Goal: Transaction & Acquisition: Purchase product/service

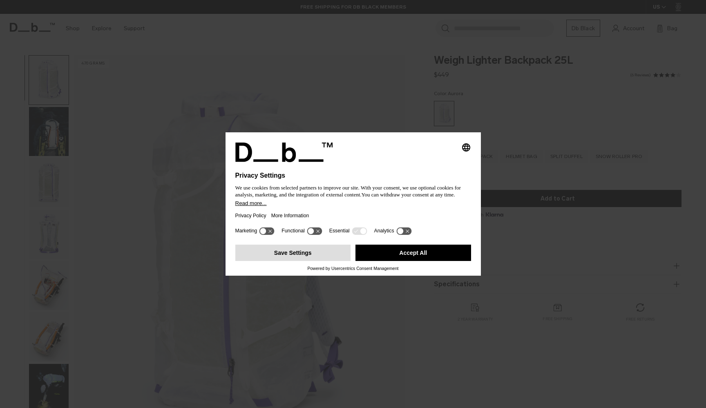
click at [331, 254] on button "Save Settings" at bounding box center [293, 253] width 116 height 16
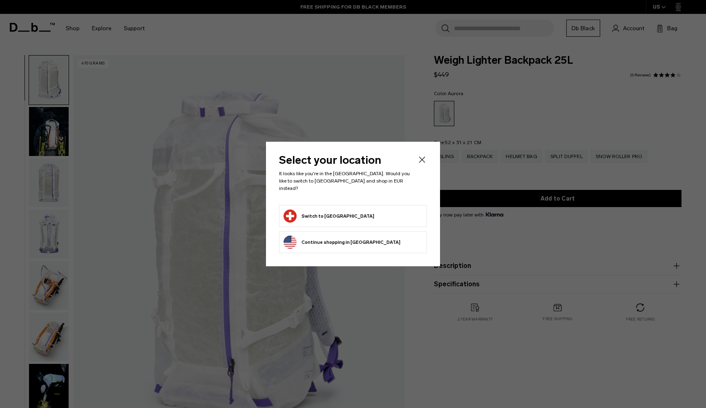
click at [422, 163] on icon "Close" at bounding box center [422, 160] width 10 height 10
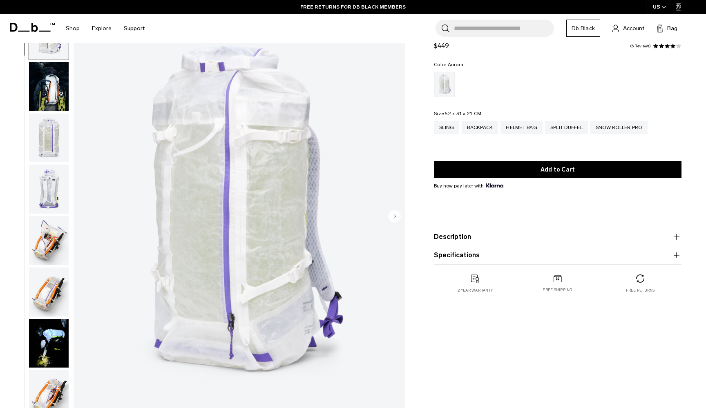
scroll to position [46, 0]
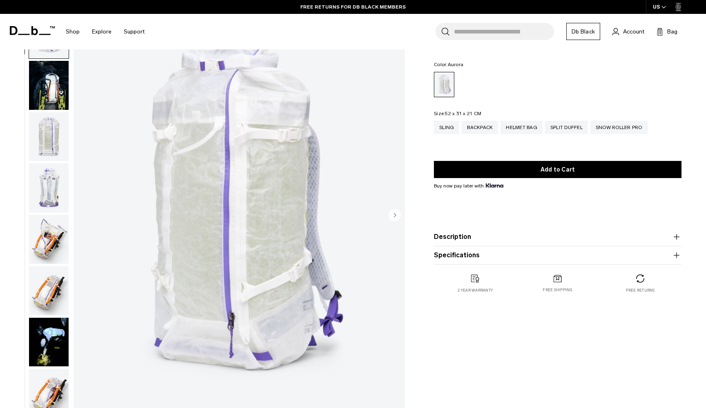
click at [56, 194] on img "button" at bounding box center [49, 187] width 40 height 49
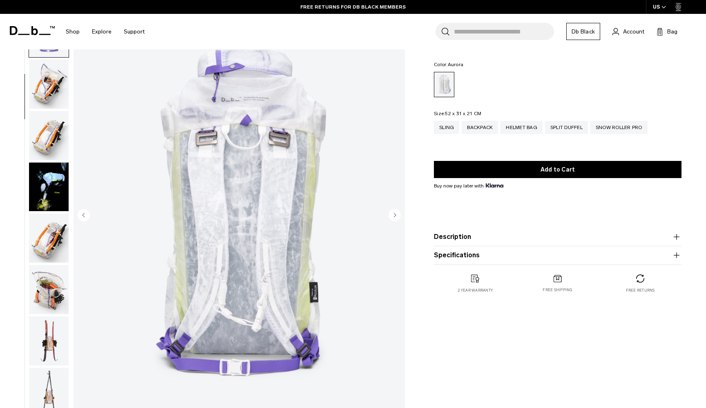
scroll to position [155, 0]
click at [54, 192] on img "button" at bounding box center [49, 187] width 40 height 49
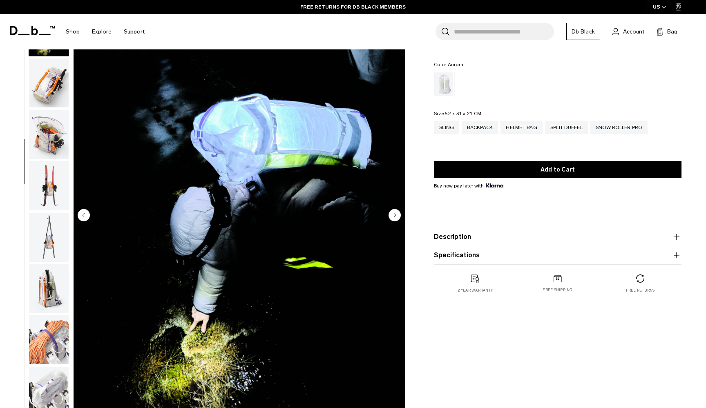
click at [53, 187] on img "button" at bounding box center [49, 185] width 40 height 49
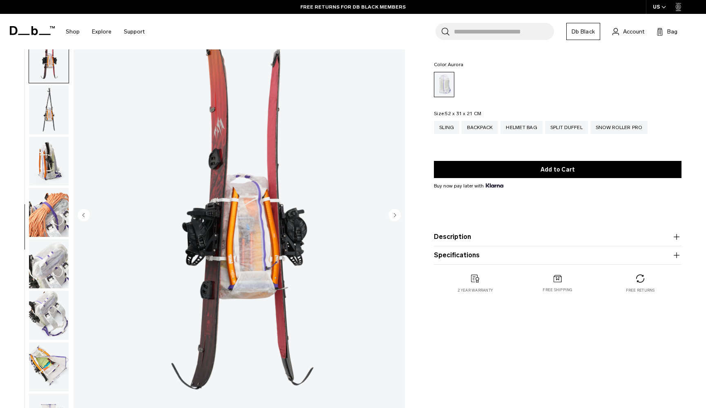
scroll to position [466, 0]
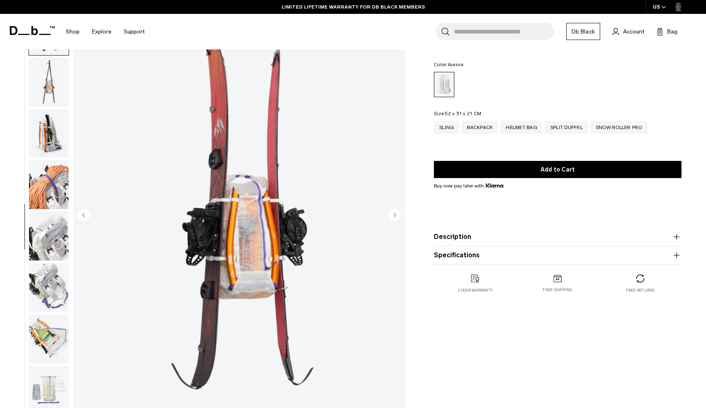
click at [50, 183] on img "button" at bounding box center [49, 184] width 40 height 49
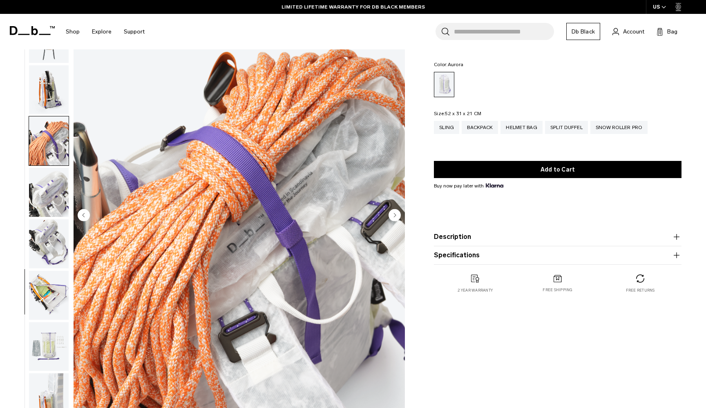
scroll to position [516, 0]
click at [50, 184] on img "button" at bounding box center [49, 192] width 40 height 49
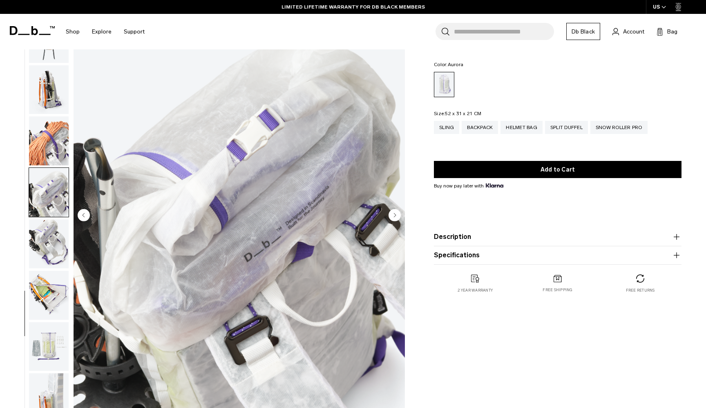
click at [49, 247] on img "button" at bounding box center [49, 243] width 40 height 49
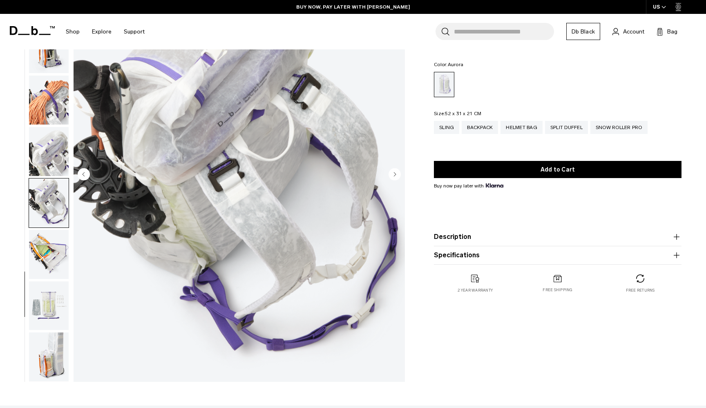
scroll to position [92, 0]
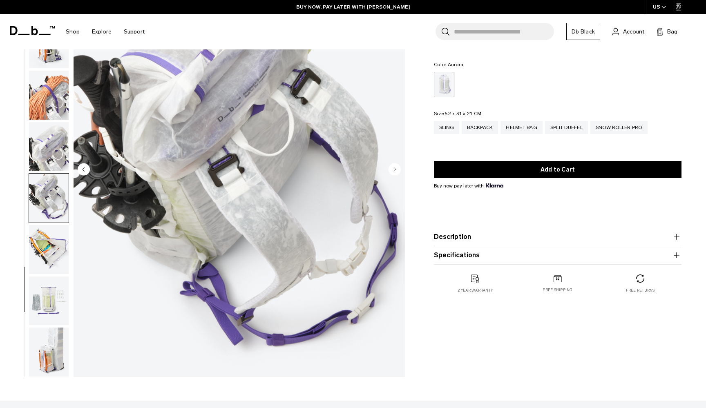
click at [49, 247] on img "button" at bounding box center [49, 249] width 40 height 49
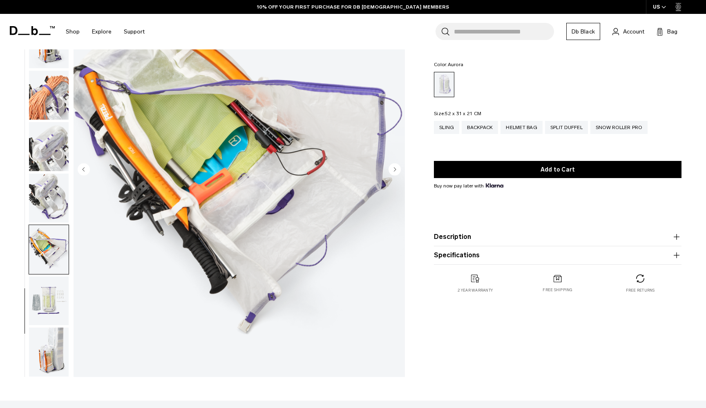
click at [49, 302] on img "button" at bounding box center [49, 300] width 40 height 49
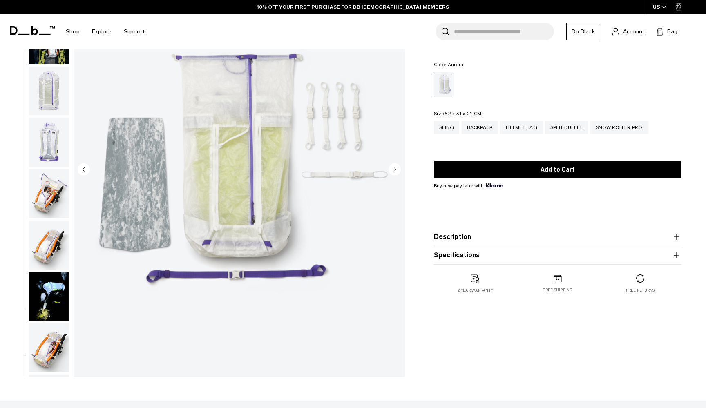
scroll to position [0, 0]
click at [41, 78] on img "button" at bounding box center [49, 91] width 40 height 49
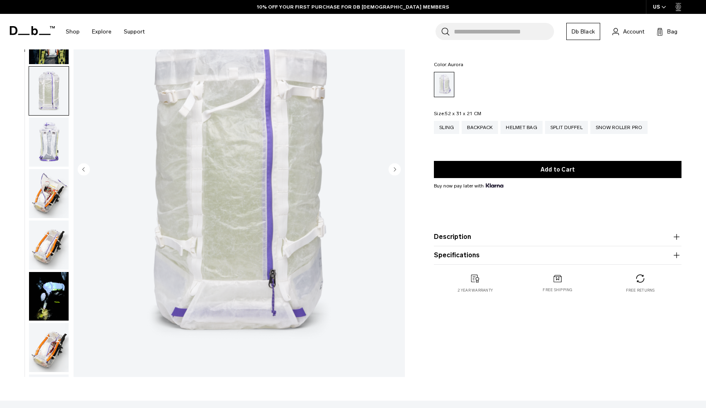
scroll to position [103, 0]
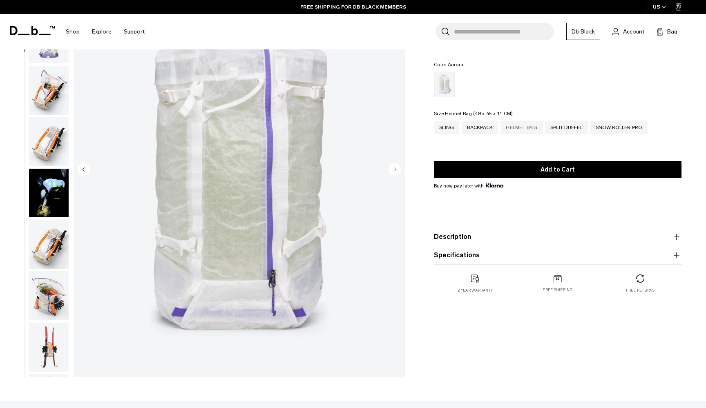
click at [515, 127] on div "Helmet Bag" at bounding box center [521, 127] width 42 height 13
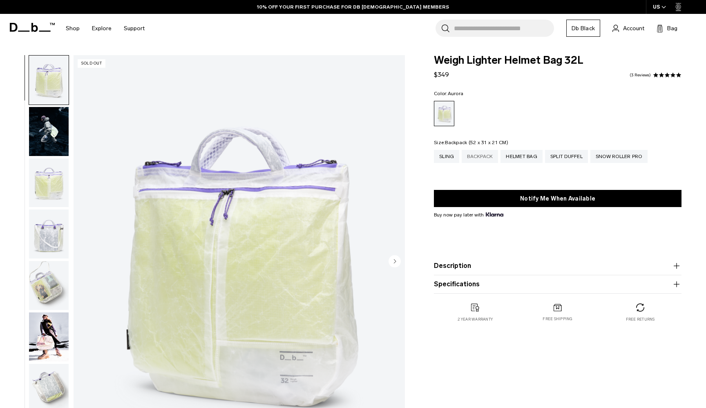
click at [486, 158] on div "Backpack" at bounding box center [479, 156] width 36 height 13
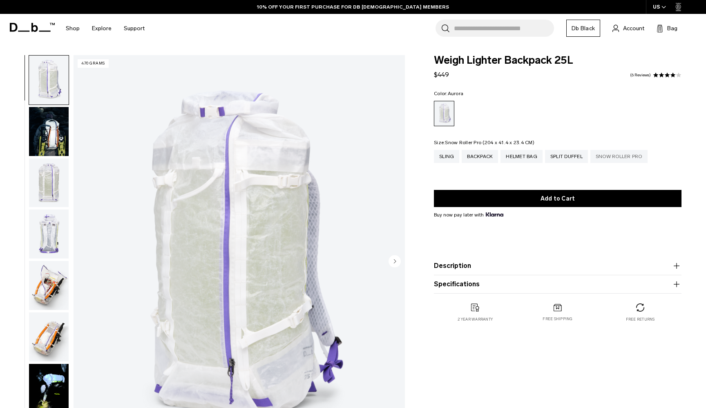
click at [614, 158] on div "Snow Roller Pro" at bounding box center [618, 156] width 57 height 13
click at [63, 182] on img "button" at bounding box center [49, 182] width 40 height 49
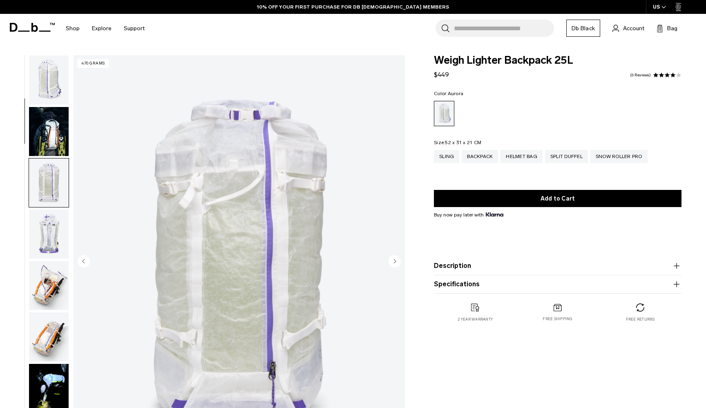
click at [49, 127] on img "button" at bounding box center [49, 131] width 40 height 49
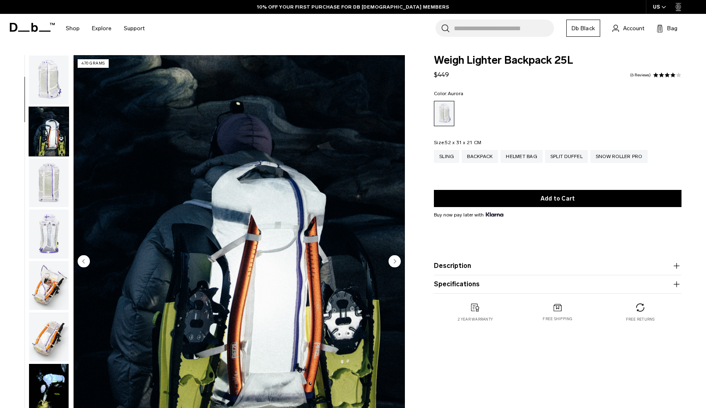
scroll to position [52, 0]
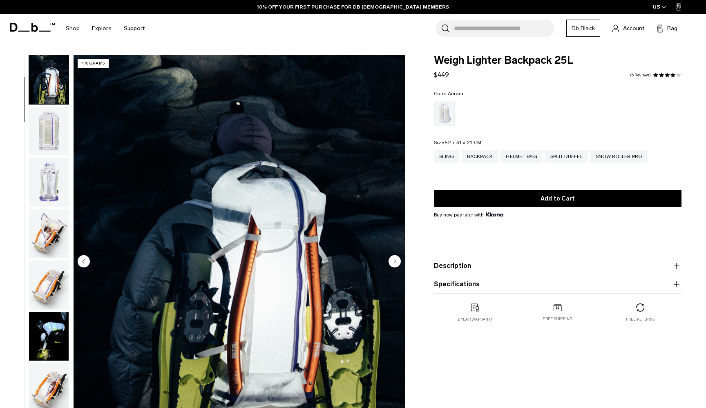
click at [51, 189] on img "button" at bounding box center [49, 182] width 40 height 49
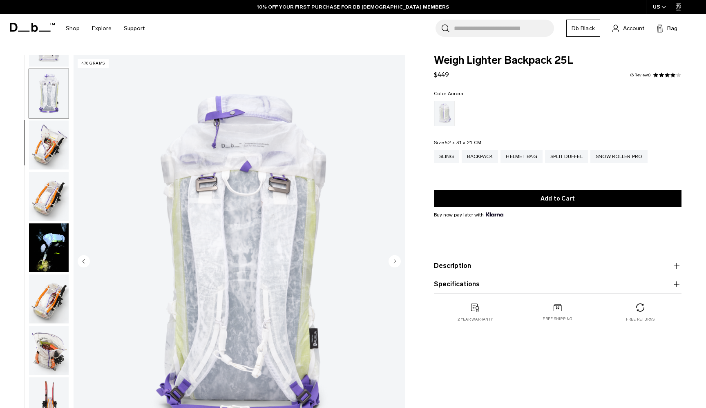
scroll to position [155, 0]
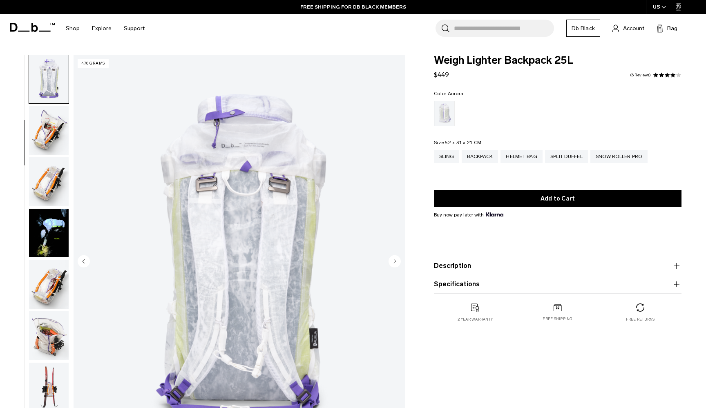
click at [51, 189] on img "button" at bounding box center [49, 181] width 40 height 49
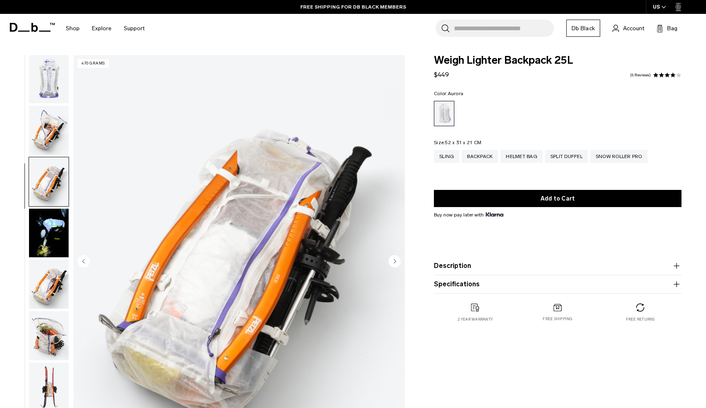
scroll to position [259, 0]
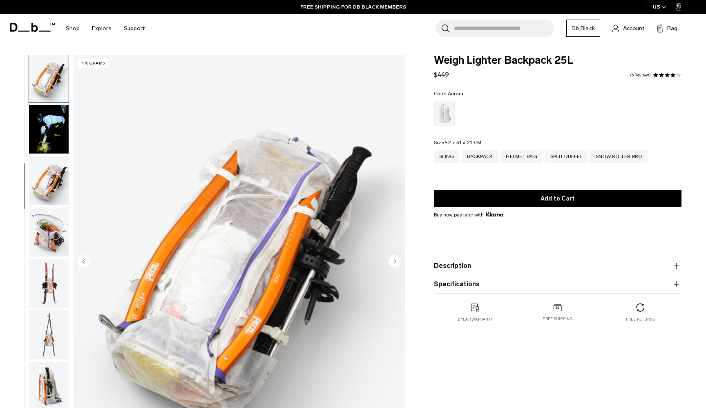
click at [47, 182] on img "button" at bounding box center [49, 180] width 40 height 49
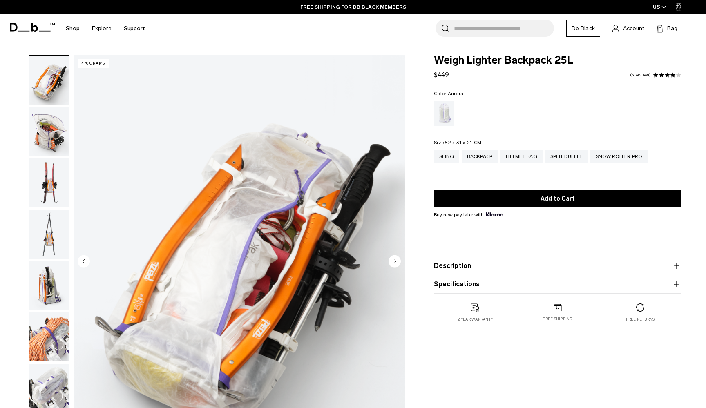
scroll to position [362, 0]
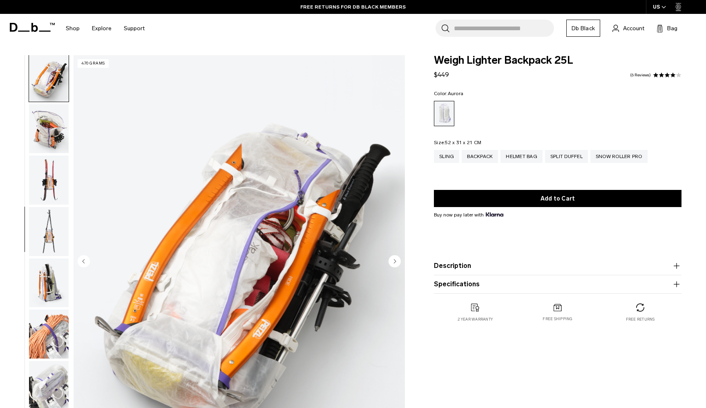
click at [51, 292] on img "button" at bounding box center [49, 283] width 40 height 49
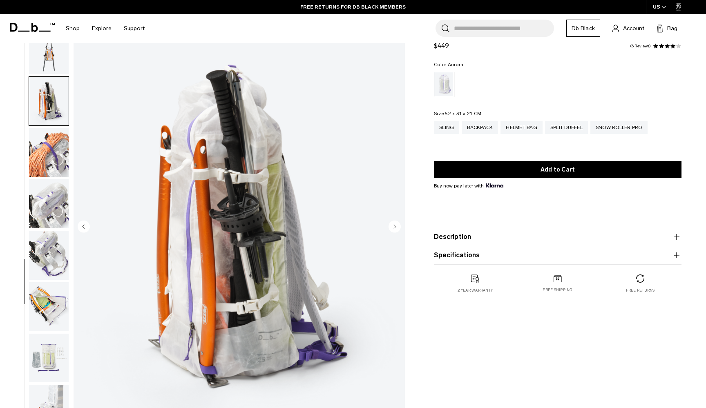
scroll to position [62, 0]
